Goal: Navigation & Orientation: Find specific page/section

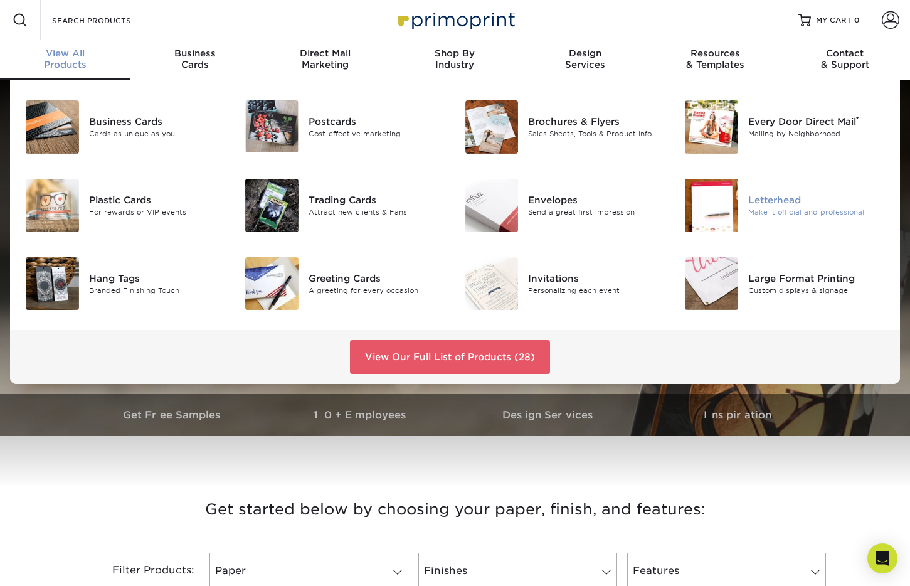
click at [725, 212] on img at bounding box center [711, 205] width 53 height 53
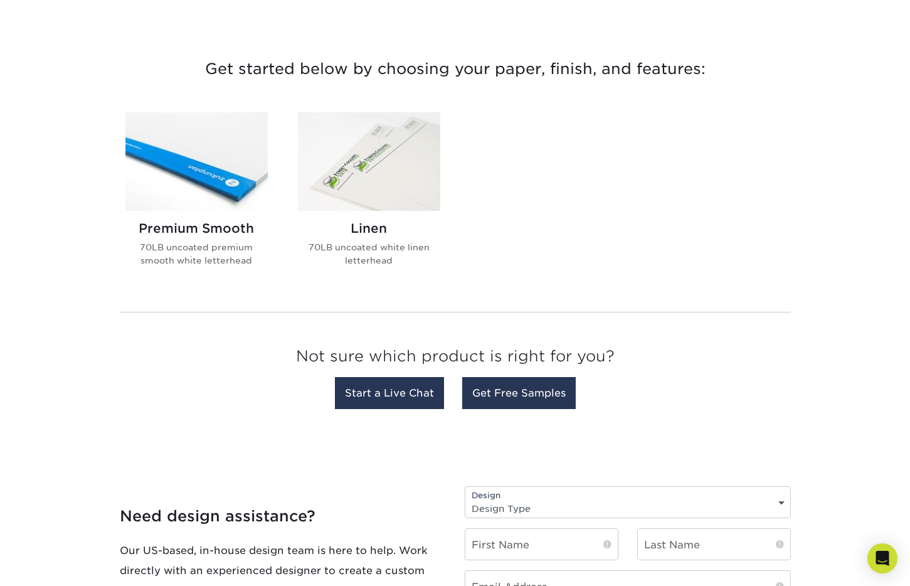
scroll to position [441, 0]
click at [236, 184] on img at bounding box center [196, 161] width 142 height 98
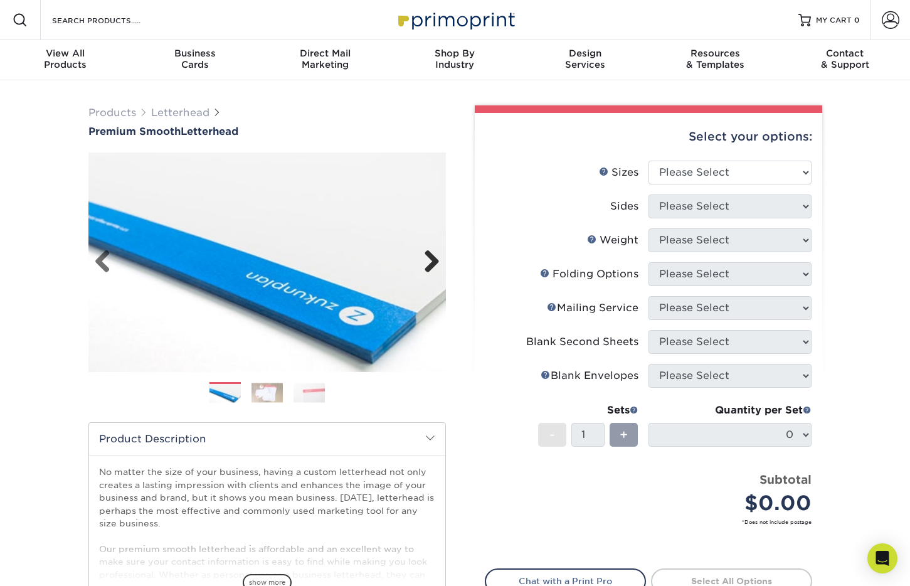
click at [433, 260] on link "Next" at bounding box center [426, 262] width 25 height 25
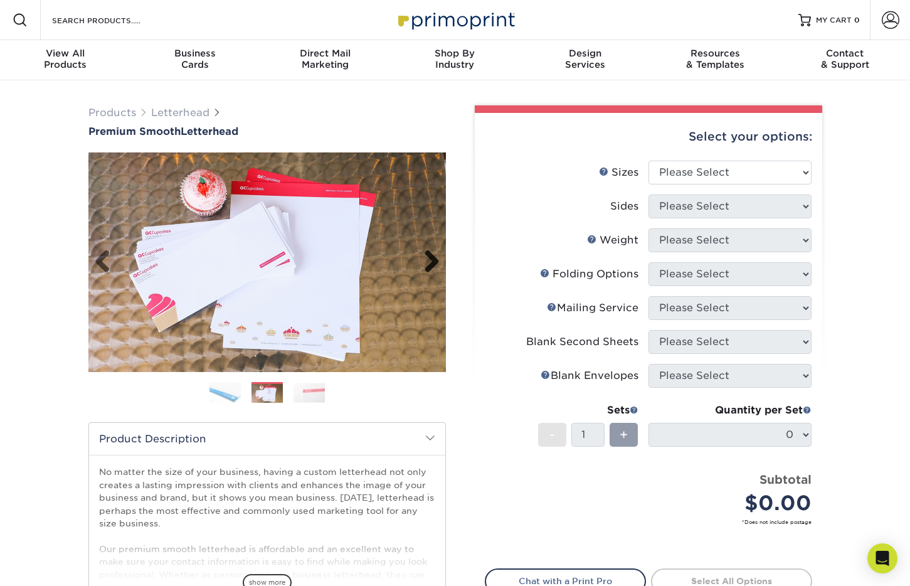
click at [433, 260] on link "Next" at bounding box center [426, 262] width 25 height 25
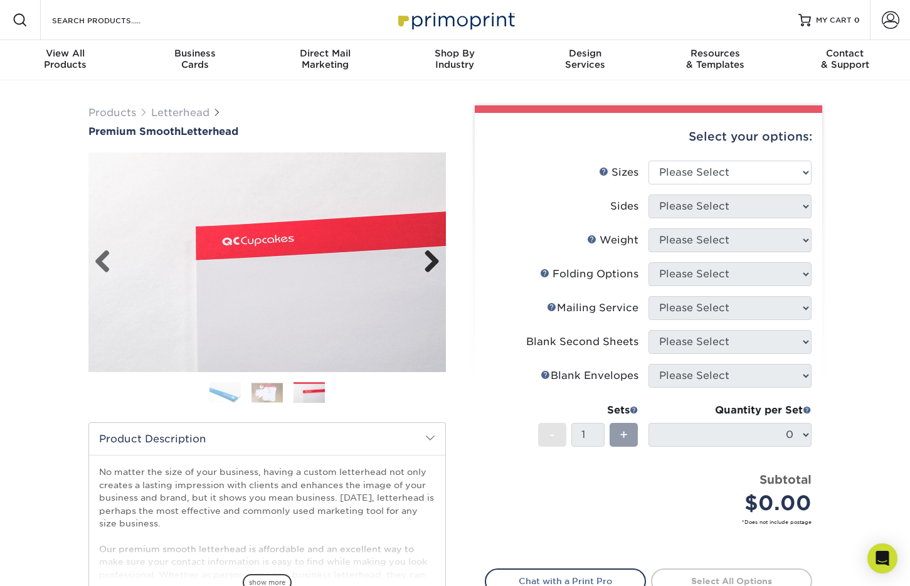
click at [433, 260] on link "Next" at bounding box center [426, 262] width 25 height 25
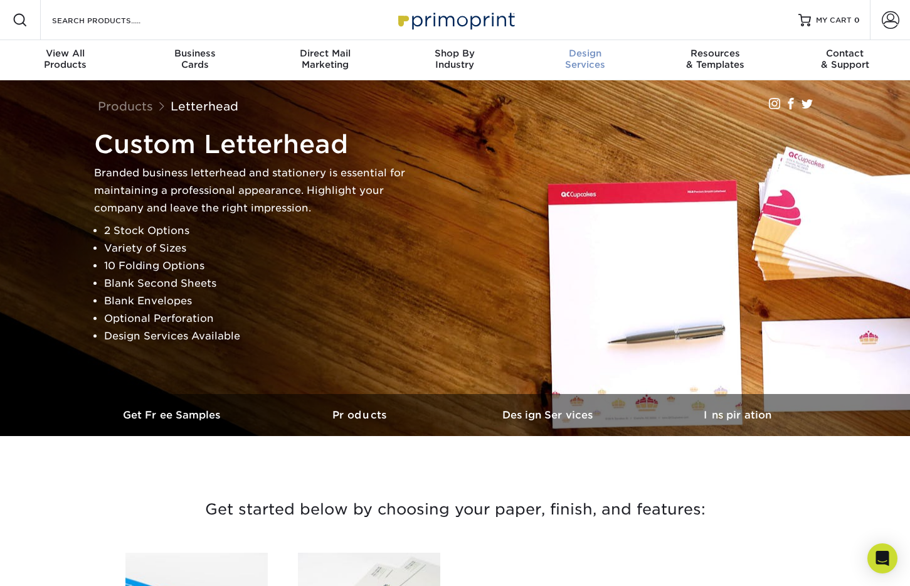
click at [594, 62] on div "Design Services" at bounding box center [585, 59] width 130 height 23
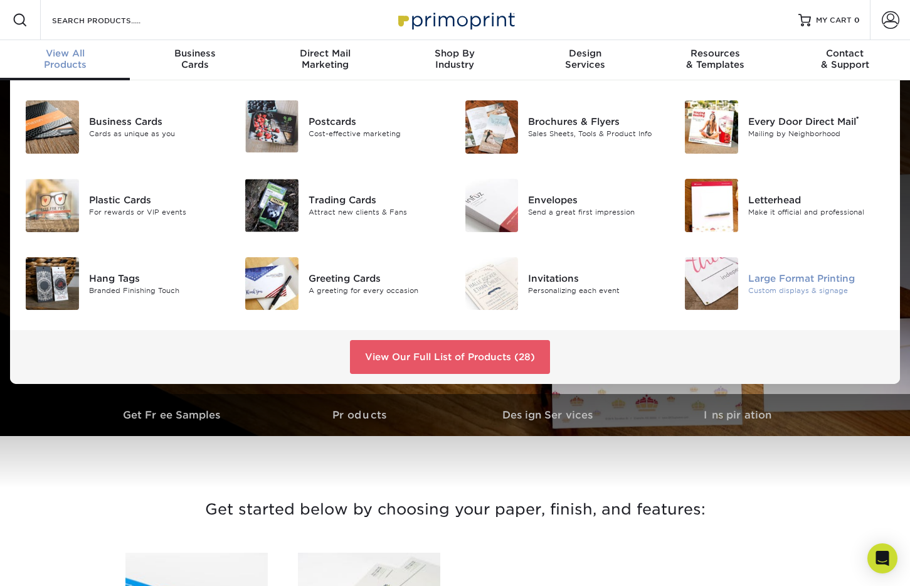
click at [772, 282] on div "Large Format Printing" at bounding box center [816, 278] width 137 height 14
